Goal: Information Seeking & Learning: Compare options

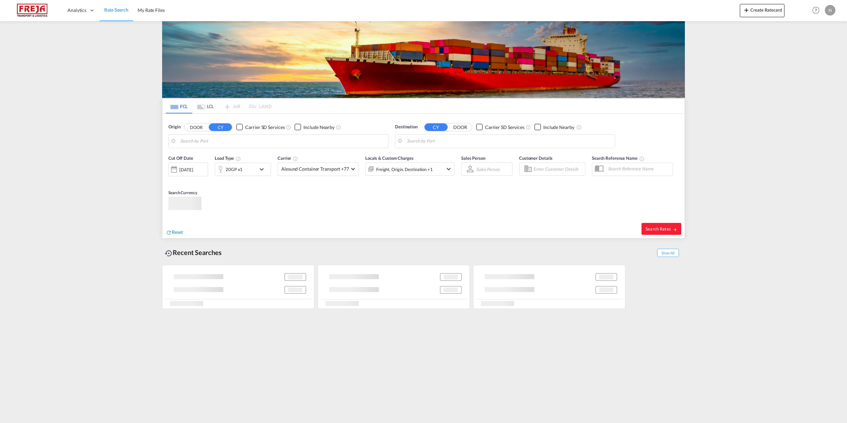
type input "[GEOGRAPHIC_DATA] ([GEOGRAPHIC_DATA]), DKCPH"
type input "Callao, PECLL"
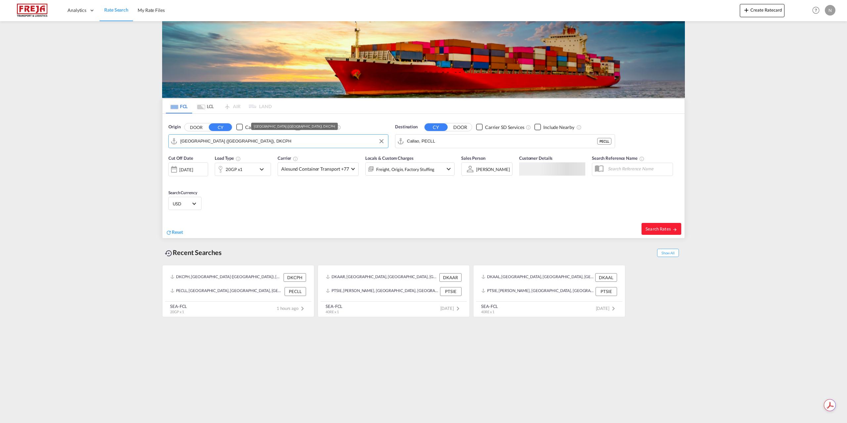
click at [284, 140] on input "[GEOGRAPHIC_DATA] ([GEOGRAPHIC_DATA]), DKCPH" at bounding box center [282, 141] width 205 height 10
click at [459, 143] on input "Callao, PECLL" at bounding box center [509, 141] width 205 height 10
click at [455, 159] on div "Arrecife de Lanzarote Spain ESACE" at bounding box center [459, 160] width 126 height 20
type input "Arrecife de Lanzarote, ESACE"
click at [298, 171] on span "Alesund Container Transport +77" at bounding box center [315, 169] width 68 height 7
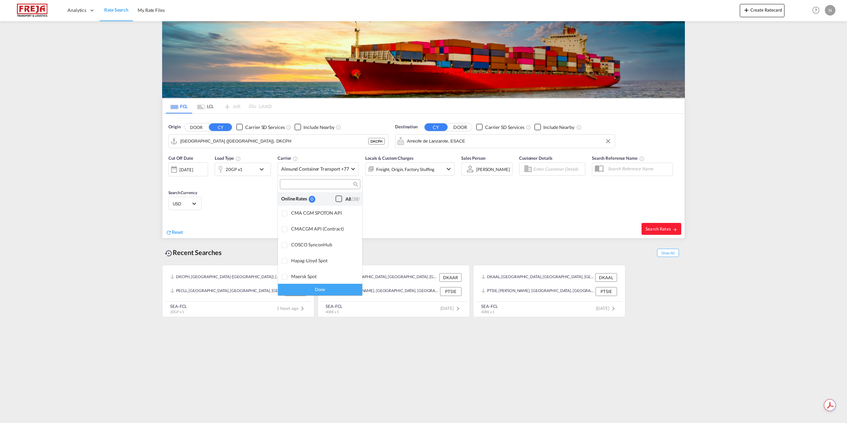
click at [346, 198] on div "All (38)" at bounding box center [353, 199] width 14 height 7
click at [339, 288] on div "Done" at bounding box center [320, 290] width 84 height 12
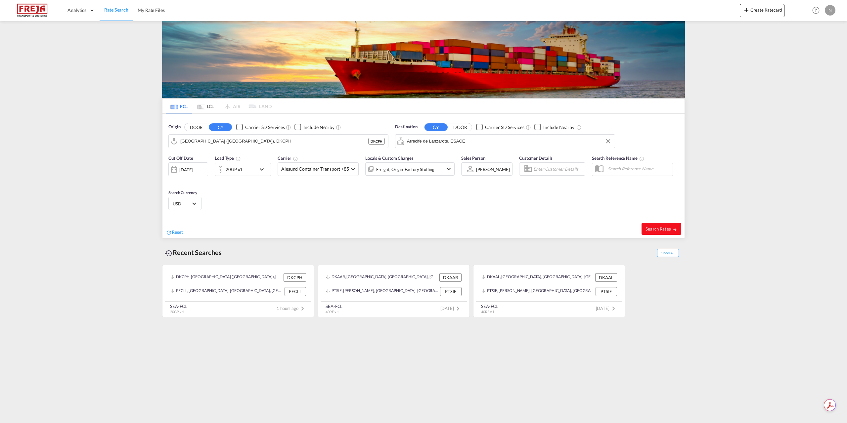
click at [665, 229] on span "Search Rates" at bounding box center [662, 228] width 32 height 5
type input "DKCPH to ESACE / 15 Sep 2025"
